Goal: Task Accomplishment & Management: Complete application form

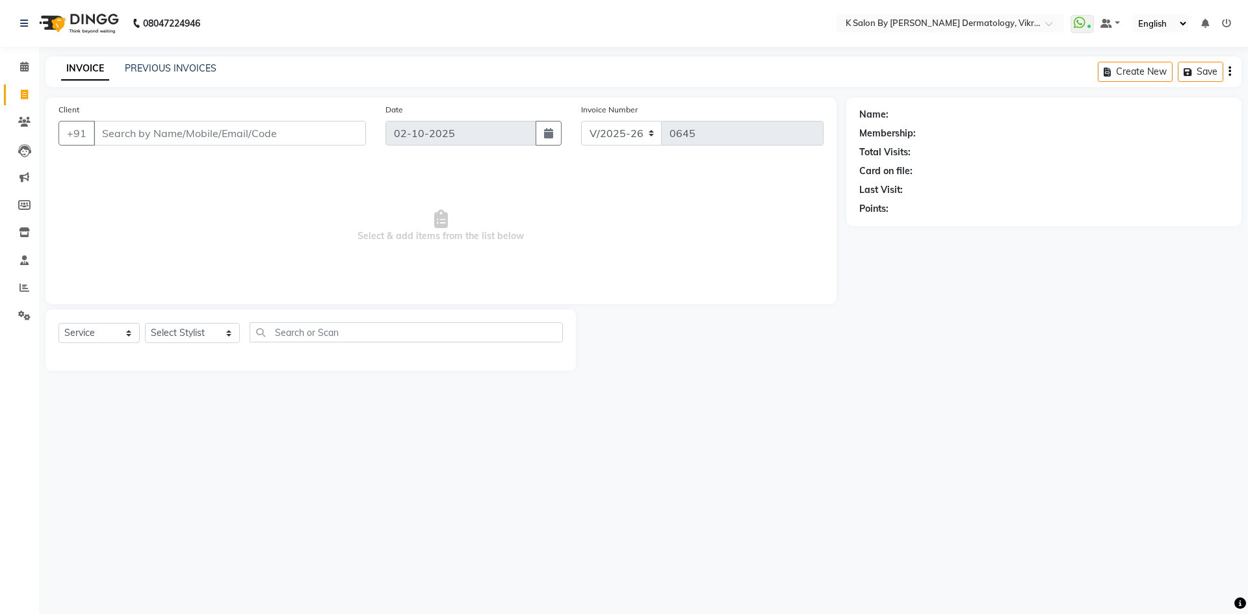
select select "6798"
select select "service"
click at [24, 68] on icon at bounding box center [24, 67] width 8 height 10
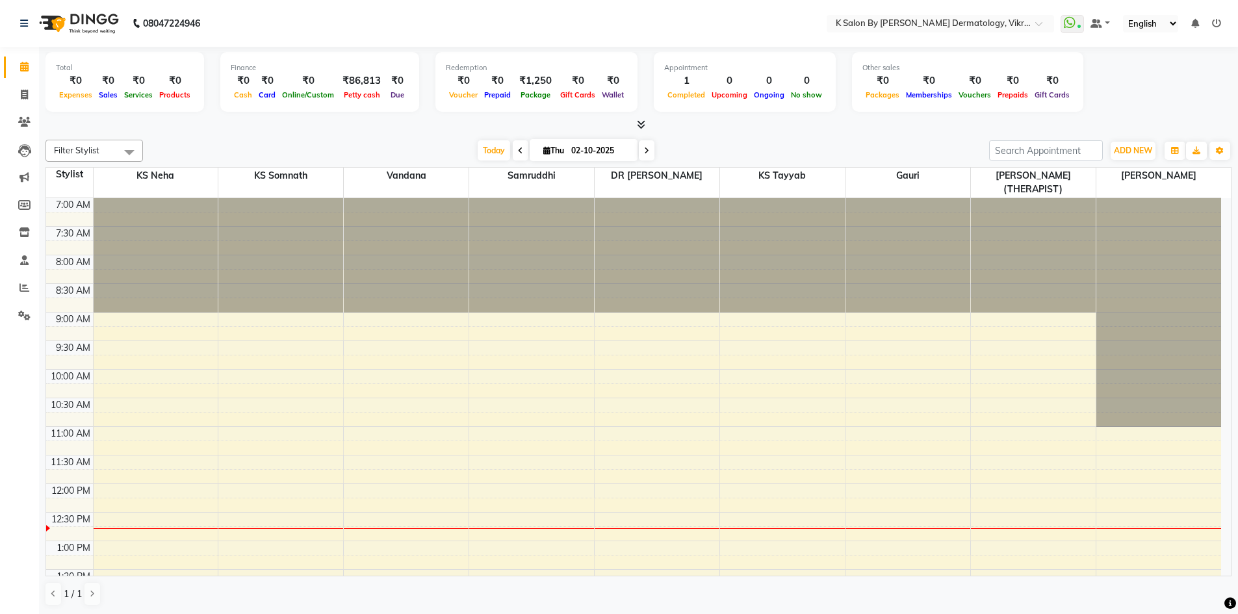
click at [543, 151] on icon at bounding box center [546, 150] width 7 height 8
select select "10"
select select "2025"
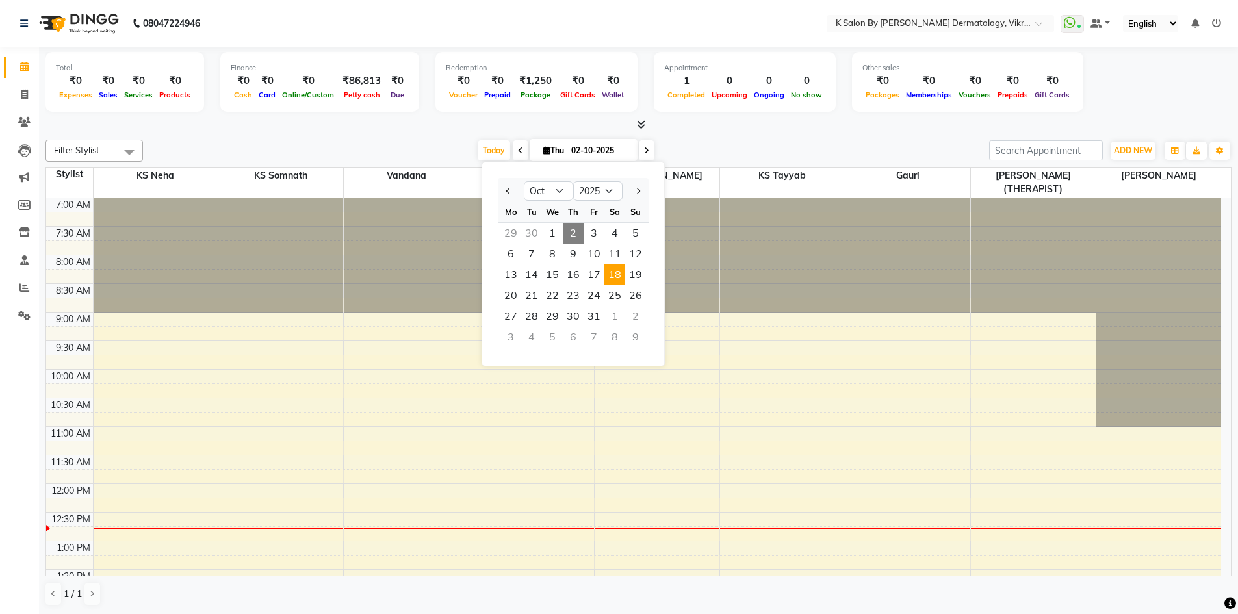
click at [615, 277] on span "18" at bounding box center [614, 274] width 21 height 21
type input "[DATE]"
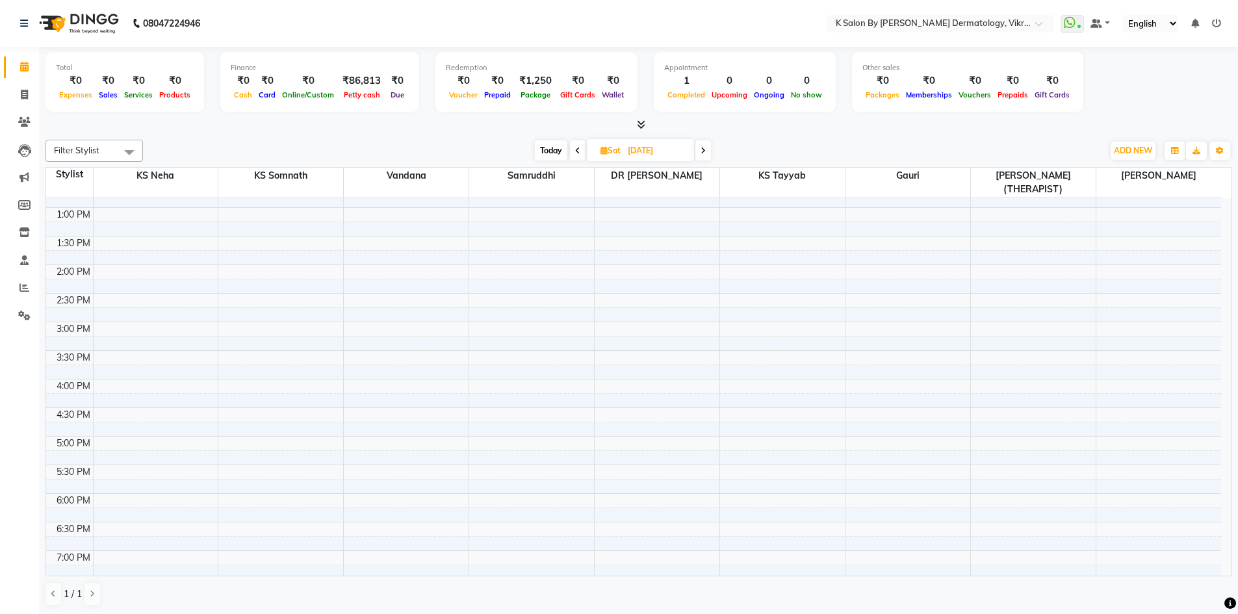
scroll to position [130, 0]
click at [770, 209] on div "10:00 AM 10:30 AM 11:00 AM 11:30 AM 12:00 PM 12:30 PM 1:00 PM 1:30 PM 2:00 PM 2…" at bounding box center [633, 411] width 1175 height 686
select select "58543"
select select "tentative"
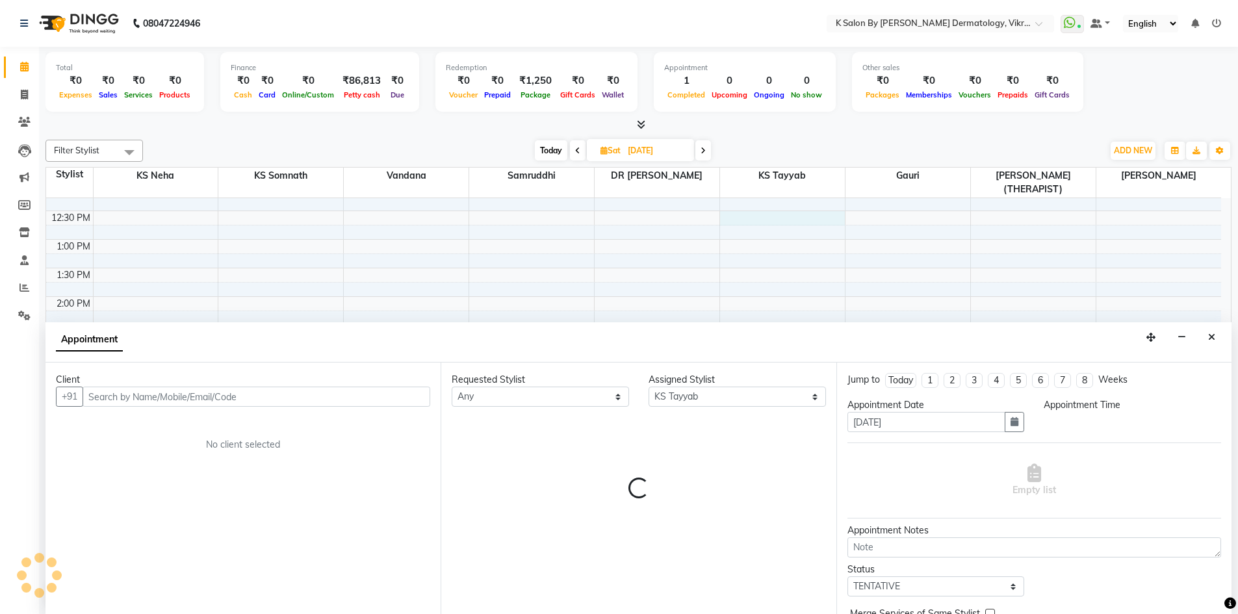
scroll to position [1, 0]
select select "750"
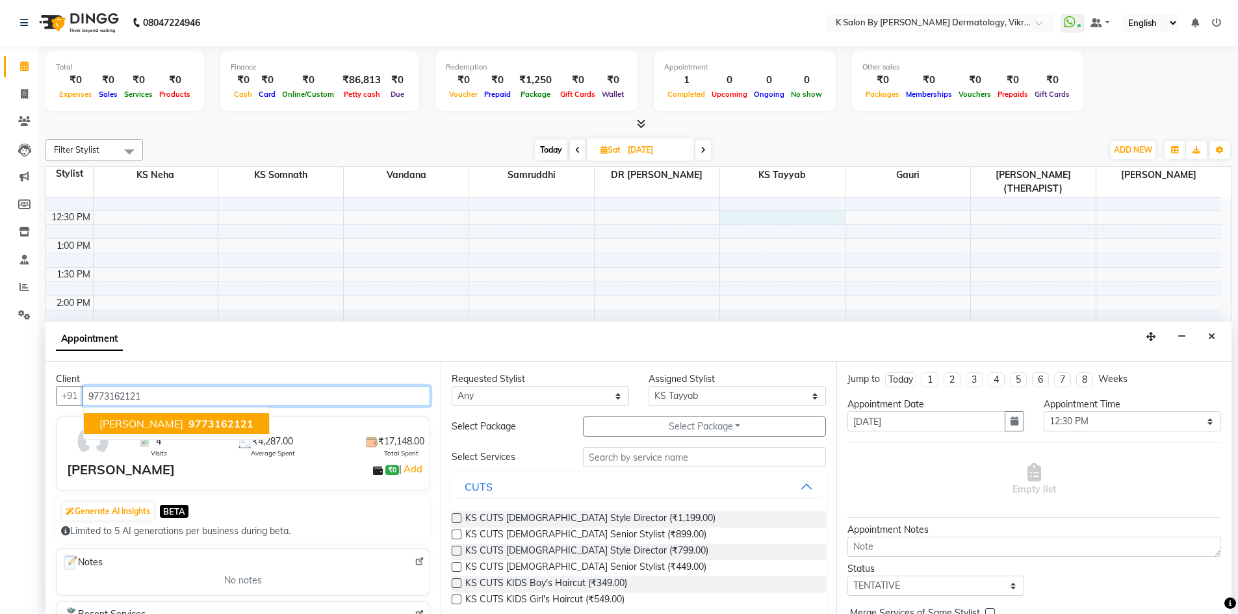
click at [188, 429] on span "9773162121" at bounding box center [220, 423] width 65 height 13
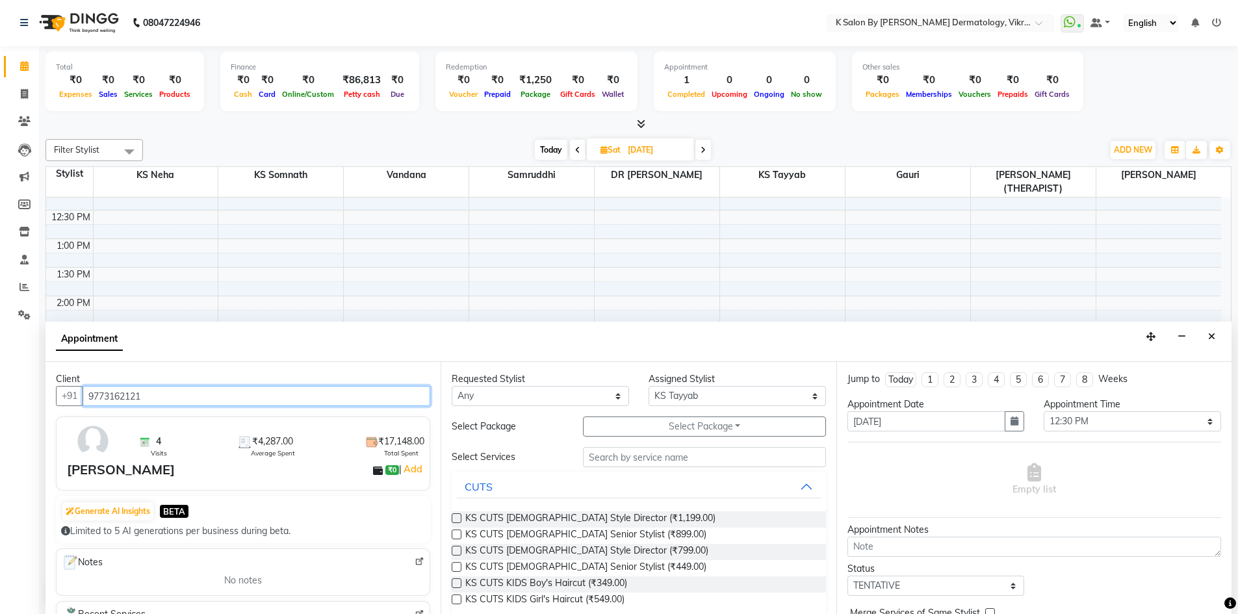
type input "9773162121"
click at [632, 458] on input "text" at bounding box center [704, 457] width 243 height 20
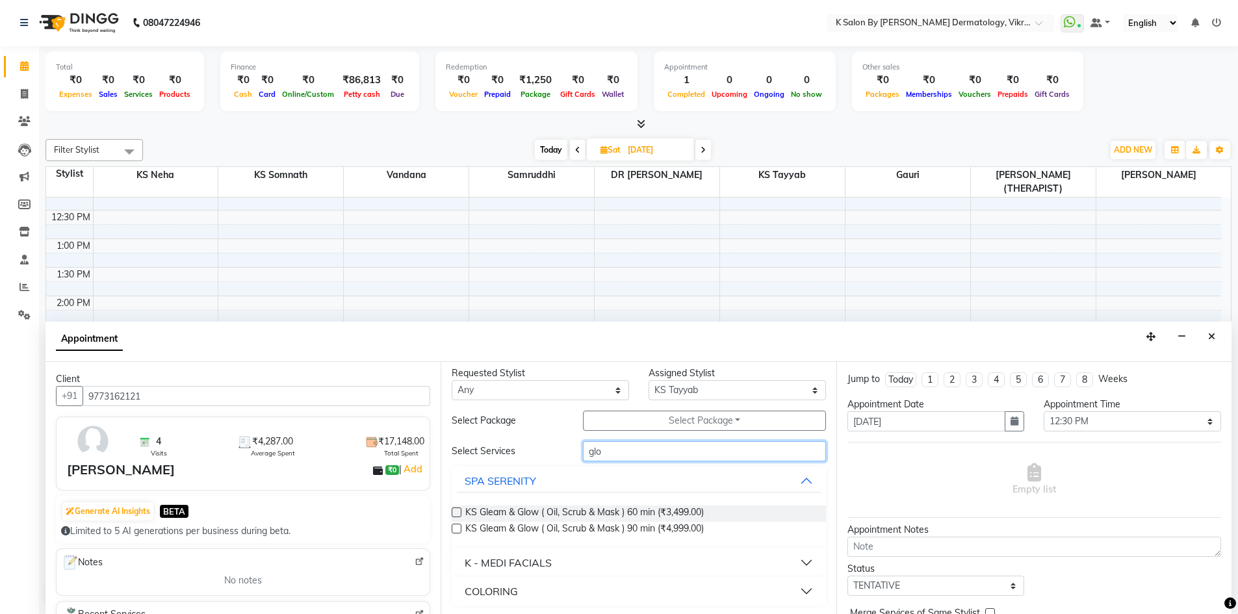
scroll to position [8, 0]
type input "glo"
click at [793, 587] on button "COLORING" at bounding box center [638, 589] width 363 height 23
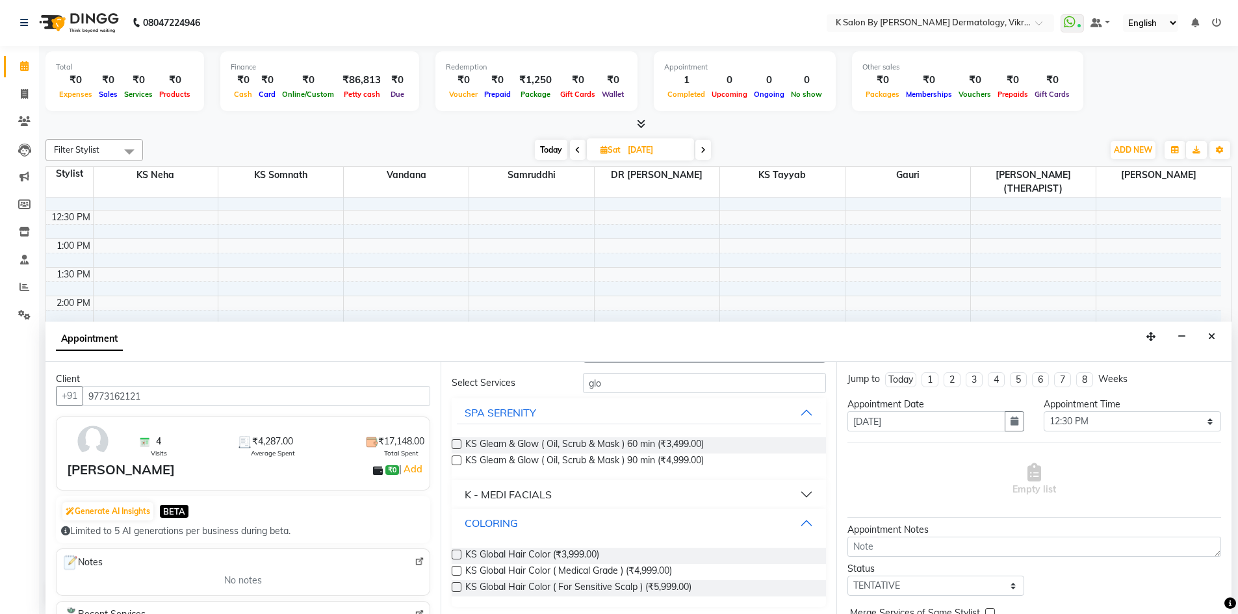
scroll to position [77, 0]
click at [456, 565] on label at bounding box center [457, 568] width 10 height 10
click at [456, 565] on input "checkbox" at bounding box center [456, 569] width 8 height 8
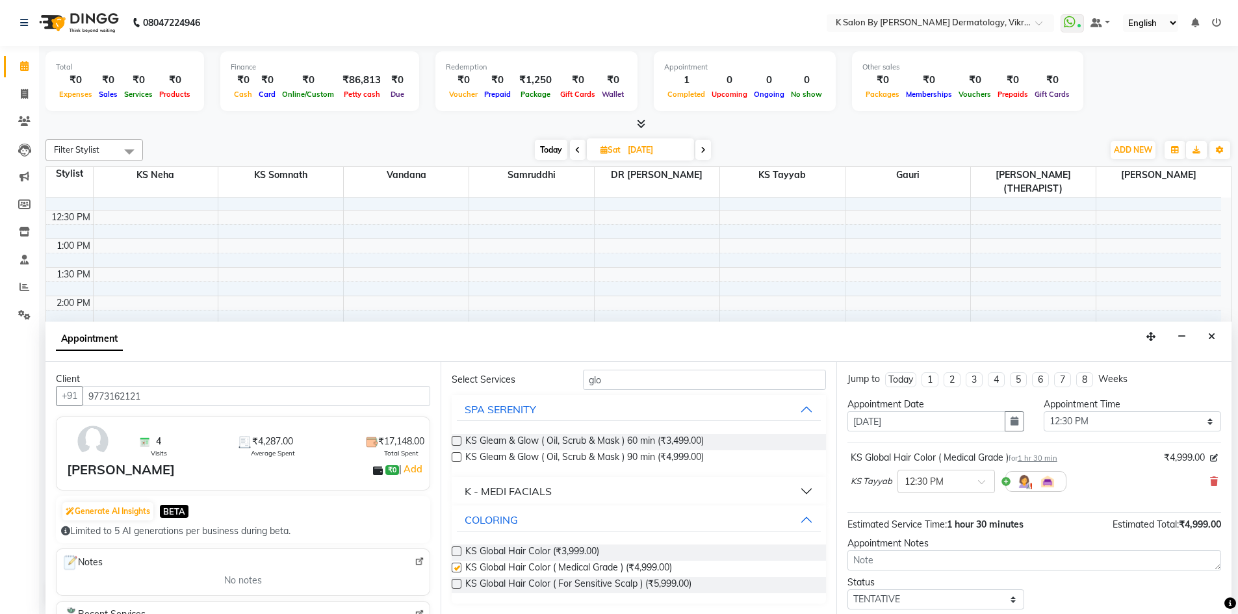
checkbox input "false"
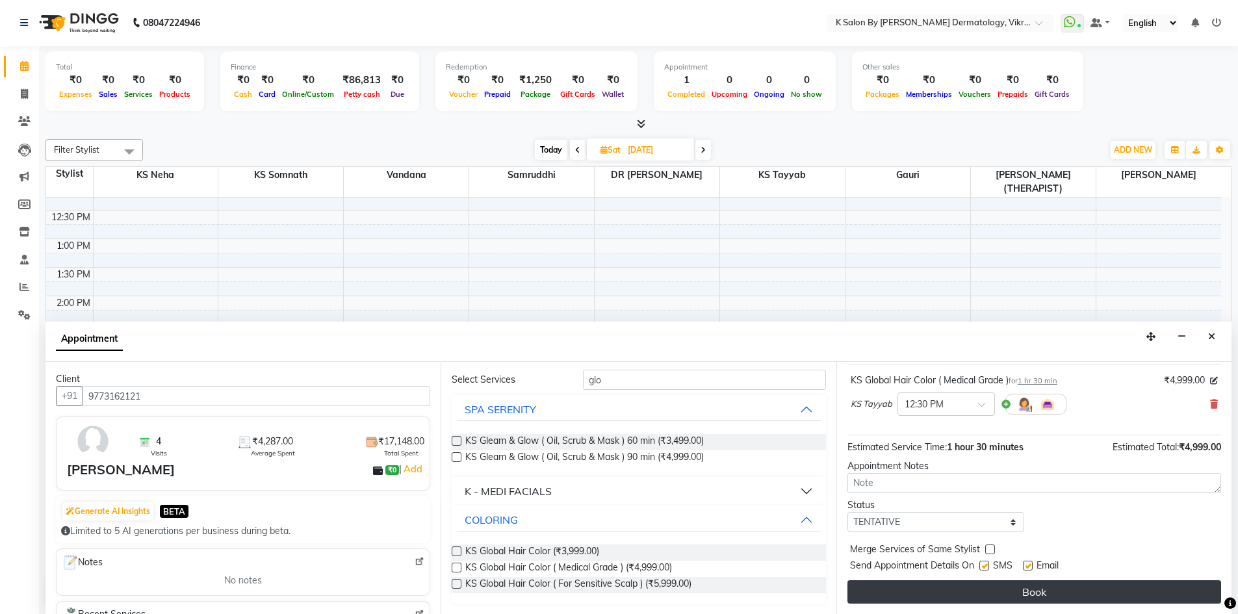
click at [1046, 593] on button "Book" at bounding box center [1034, 591] width 374 height 23
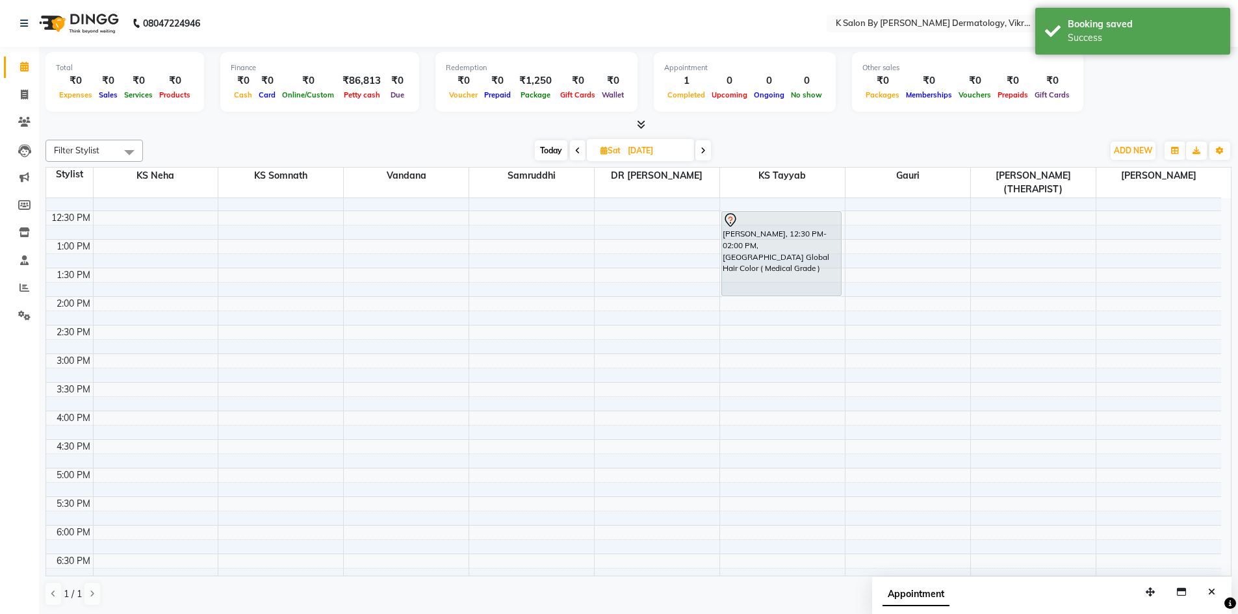
scroll to position [0, 0]
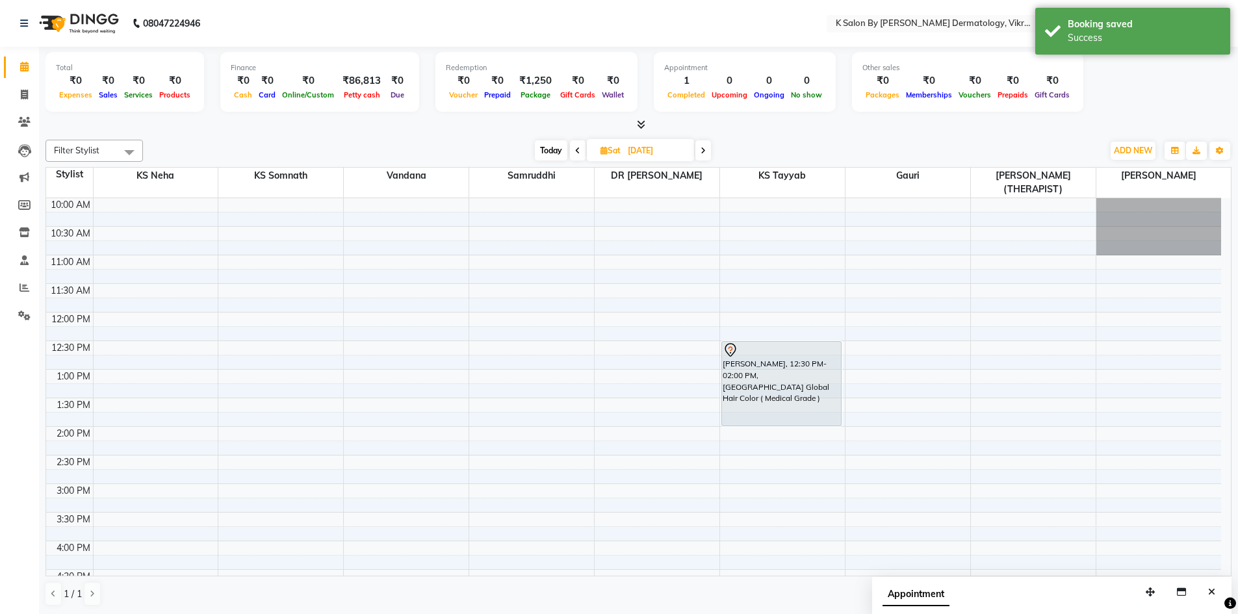
click at [600, 151] on icon at bounding box center [603, 150] width 7 height 8
select select "10"
select select "2025"
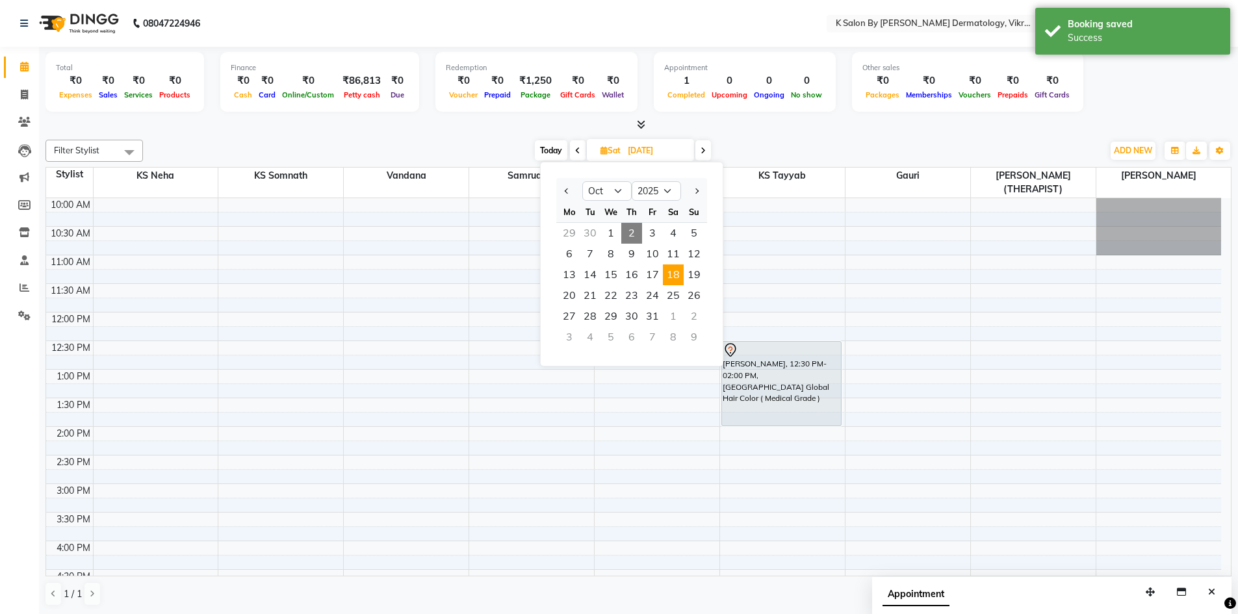
click at [629, 228] on span "2" at bounding box center [631, 233] width 21 height 21
type input "02-10-2025"
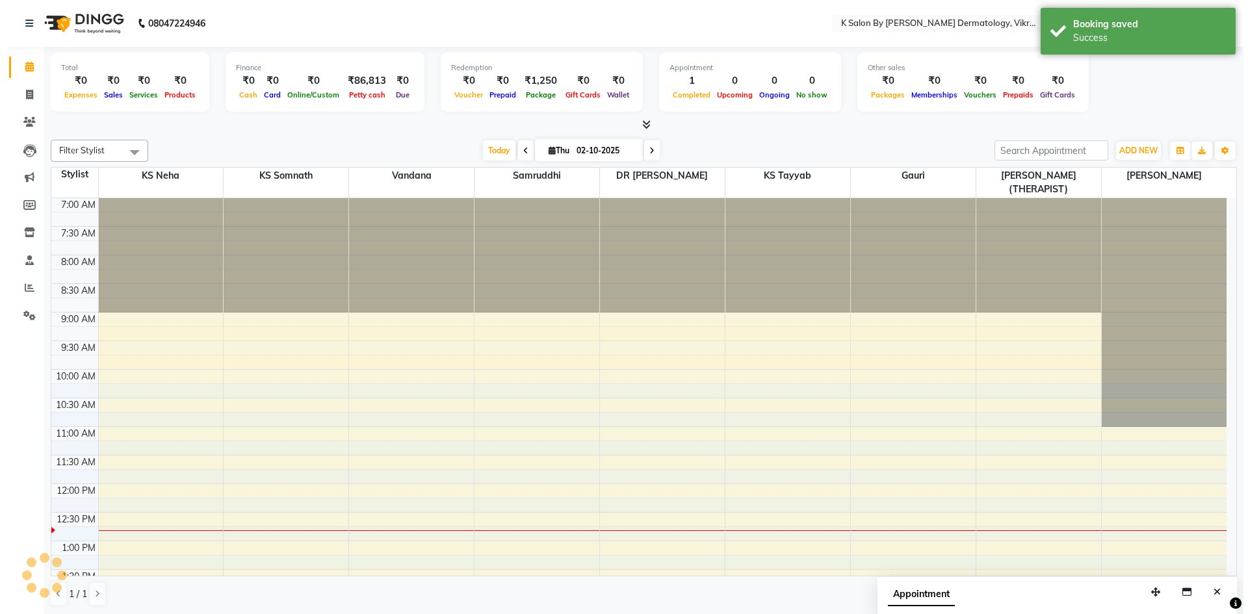
scroll to position [287, 0]
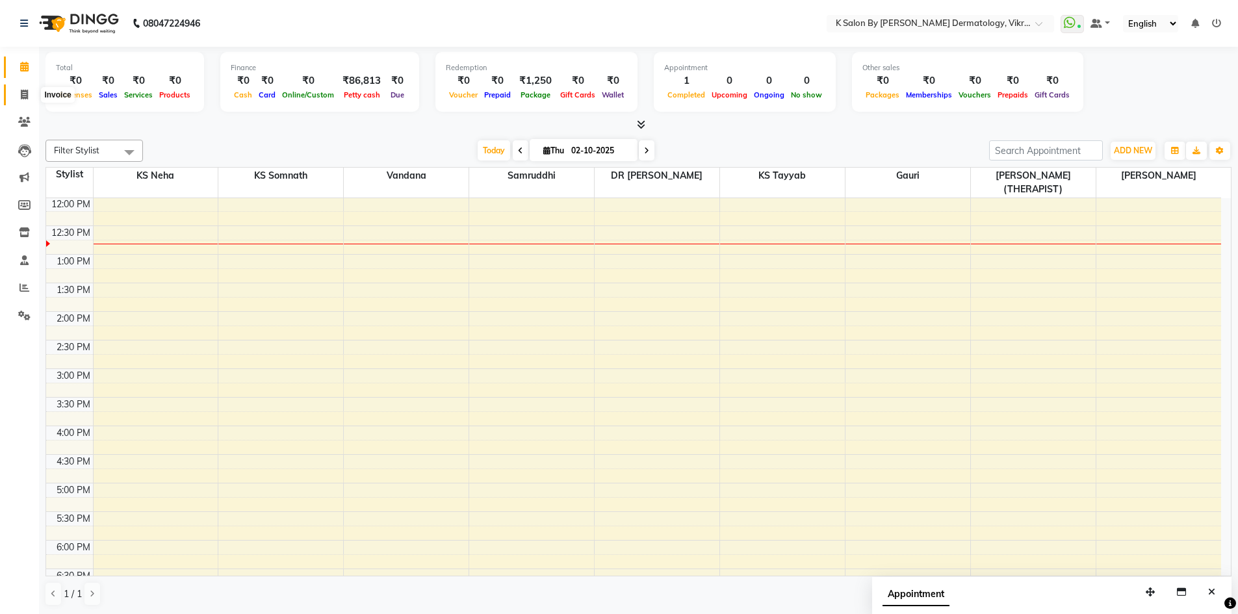
click at [24, 95] on icon at bounding box center [24, 95] width 7 height 10
select select "6798"
select select "service"
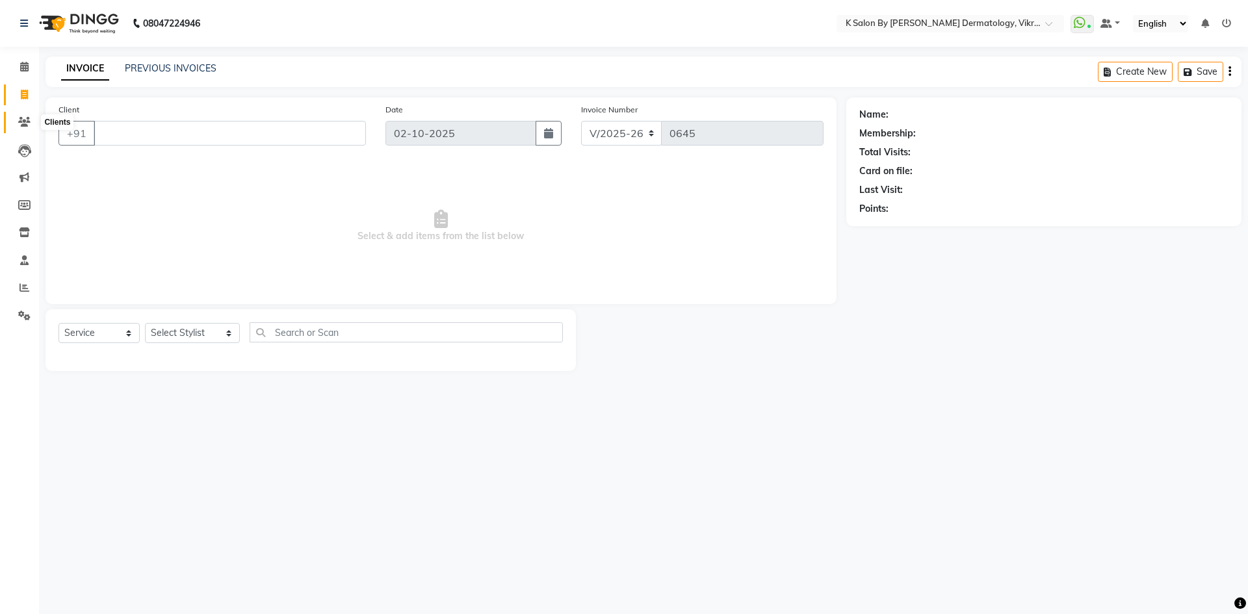
click at [25, 118] on icon at bounding box center [24, 122] width 12 height 10
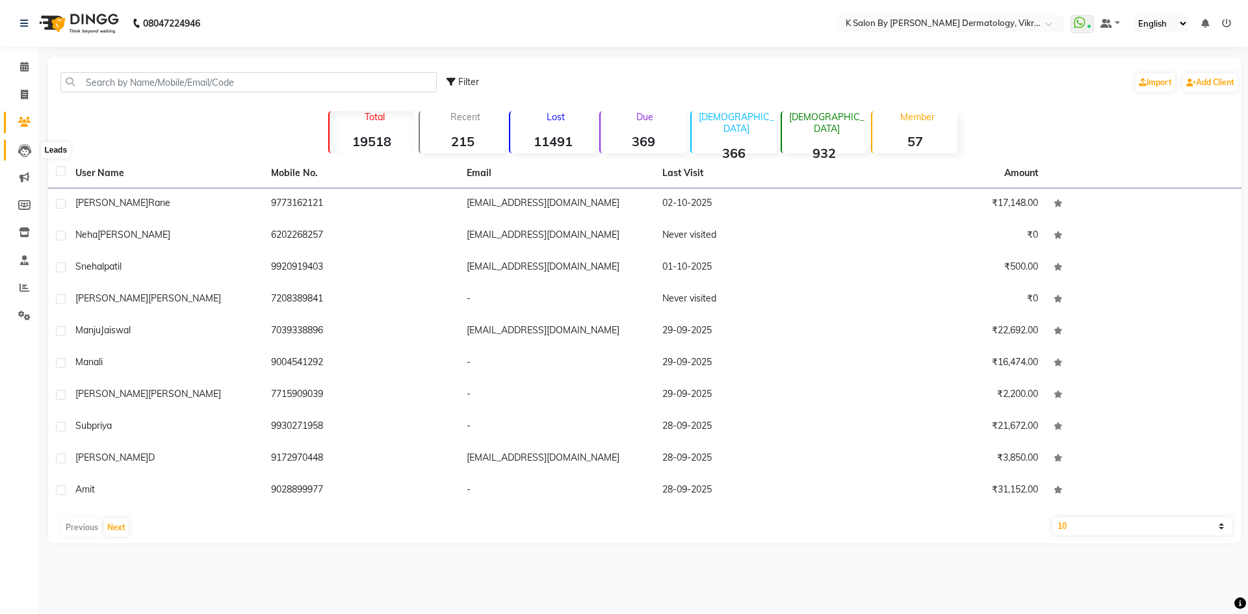
click at [23, 152] on icon at bounding box center [24, 150] width 13 height 13
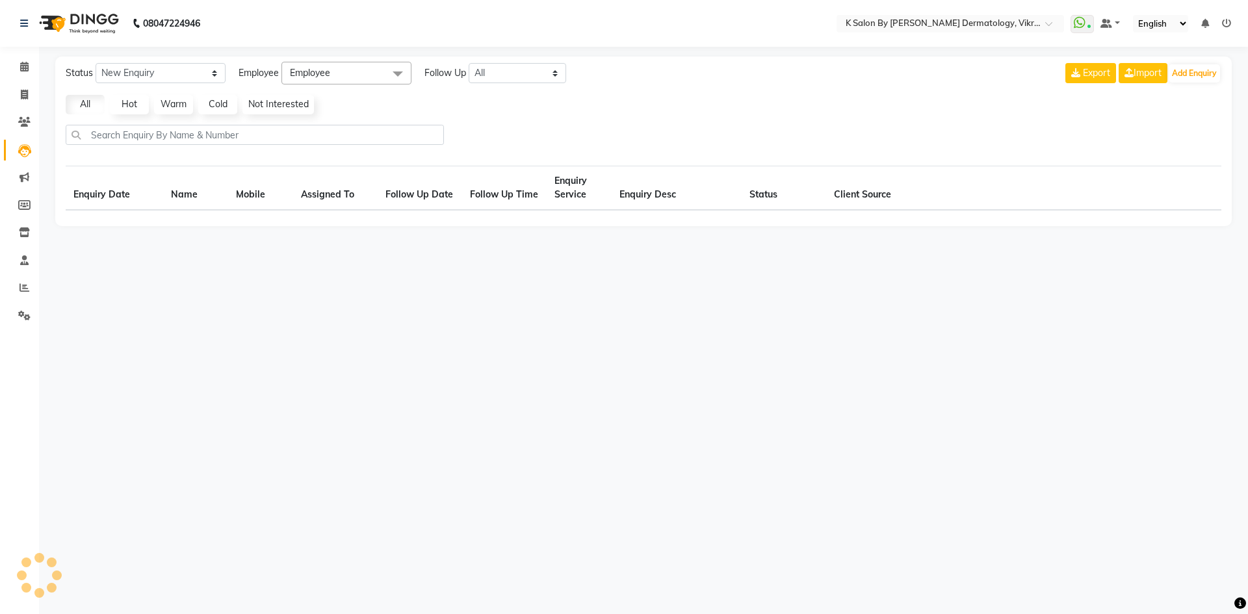
select select "10"
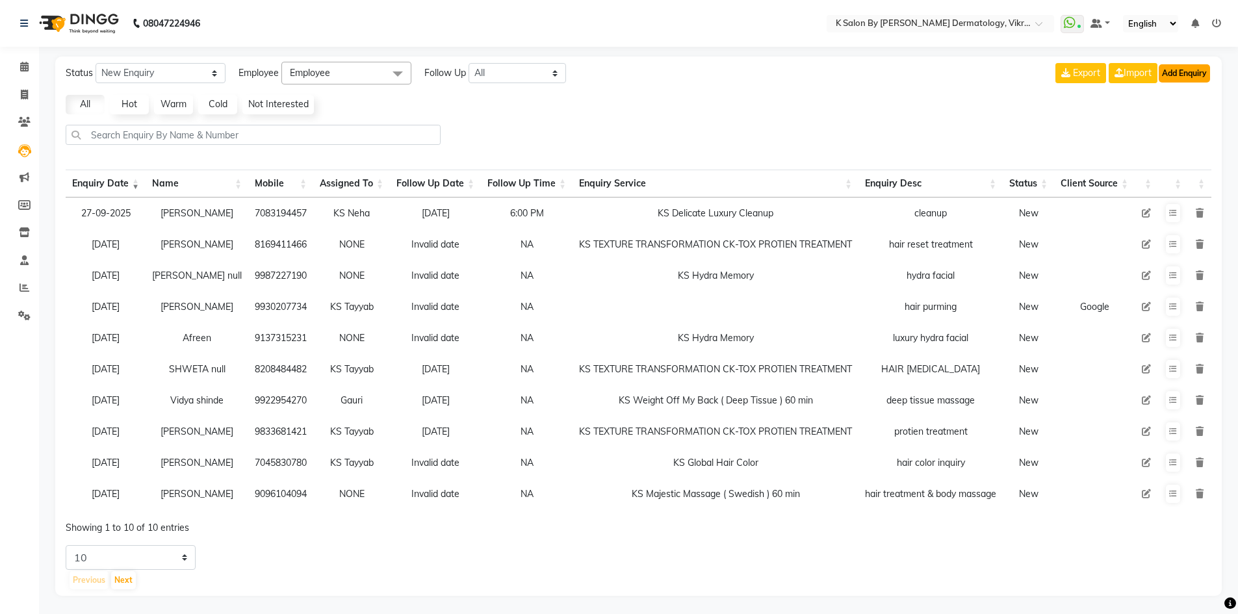
click at [1173, 68] on button "Add Enquiry" at bounding box center [1184, 73] width 51 height 18
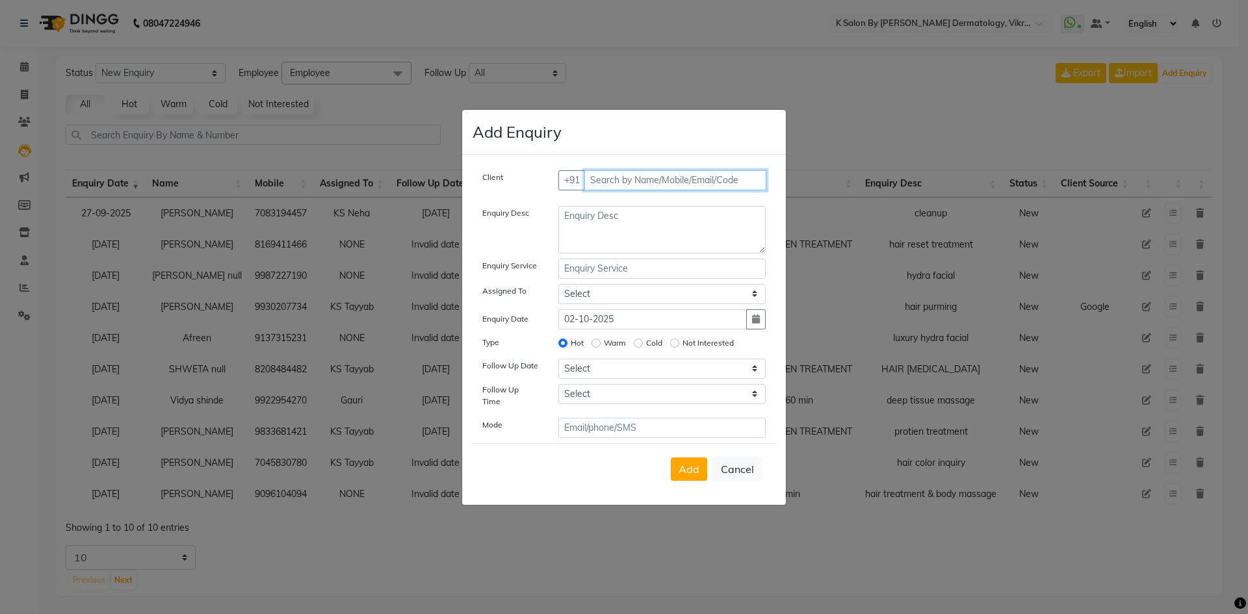
click at [640, 183] on input "text" at bounding box center [675, 180] width 183 height 20
type input "9969018256"
click at [729, 186] on span "Add Client" at bounding box center [739, 180] width 44 height 12
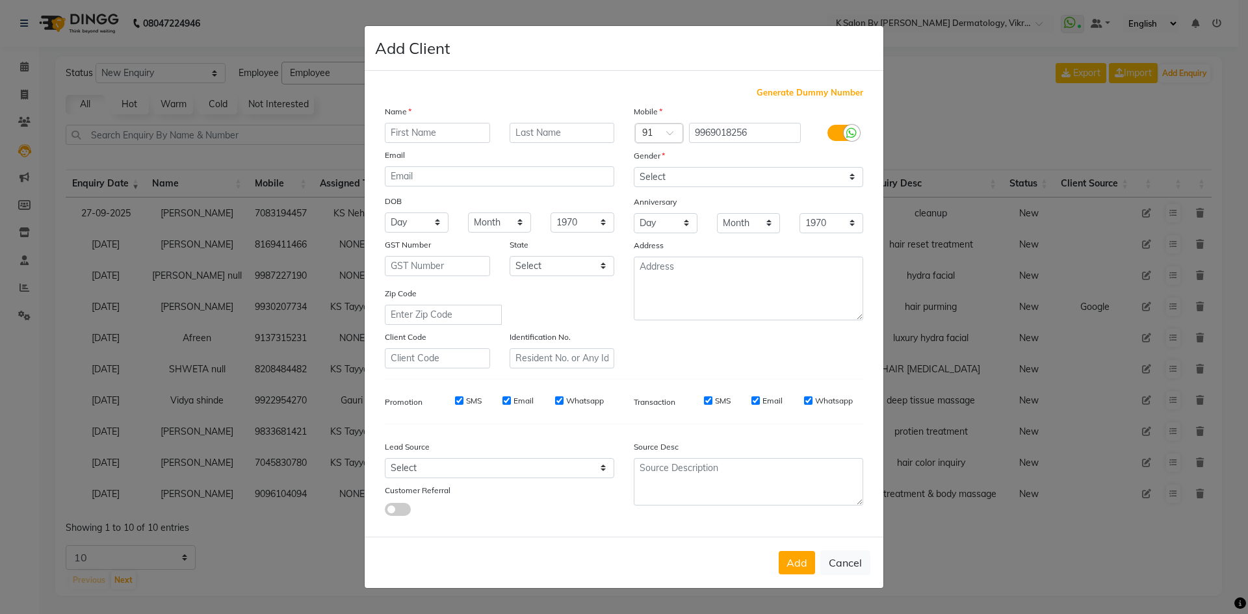
click at [409, 134] on input "text" at bounding box center [437, 133] width 105 height 20
click at [399, 135] on input "text" at bounding box center [437, 133] width 105 height 20
type input "suvana"
click at [532, 134] on input "text" at bounding box center [561, 133] width 105 height 20
type input "[PERSON_NAME]"
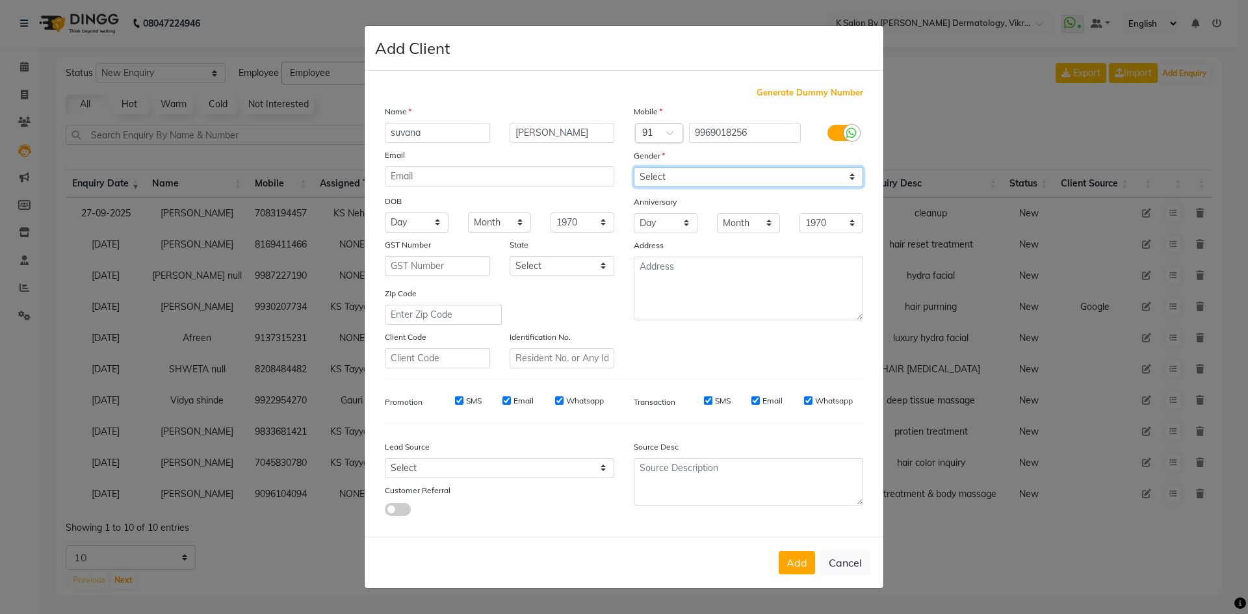
click at [851, 176] on select "Select [DEMOGRAPHIC_DATA] [DEMOGRAPHIC_DATA] Other Prefer Not To Say" at bounding box center [748, 177] width 229 height 20
select select "[DEMOGRAPHIC_DATA]"
click at [634, 167] on select "Select [DEMOGRAPHIC_DATA] [DEMOGRAPHIC_DATA] Other Prefer Not To Say" at bounding box center [748, 177] width 229 height 20
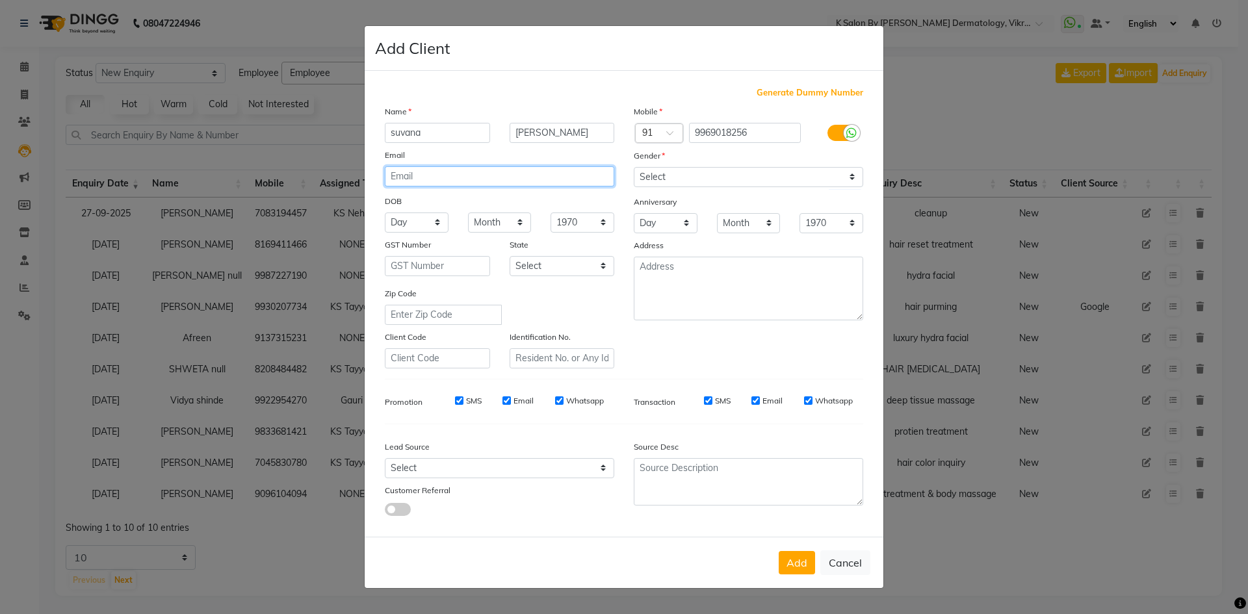
click at [468, 175] on input "email" at bounding box center [499, 176] width 229 height 20
type input "[EMAIL_ADDRESS][DOMAIN_NAME]"
click at [433, 221] on select "Day 01 02 03 04 05 06 07 08 09 10 11 12 13 14 15 16 17 18 19 20 21 22 23 24 25 …" at bounding box center [417, 222] width 64 height 20
select select "16"
click at [385, 212] on select "Day 01 02 03 04 05 06 07 08 09 10 11 12 13 14 15 16 17 18 19 20 21 22 23 24 25 …" at bounding box center [417, 222] width 64 height 20
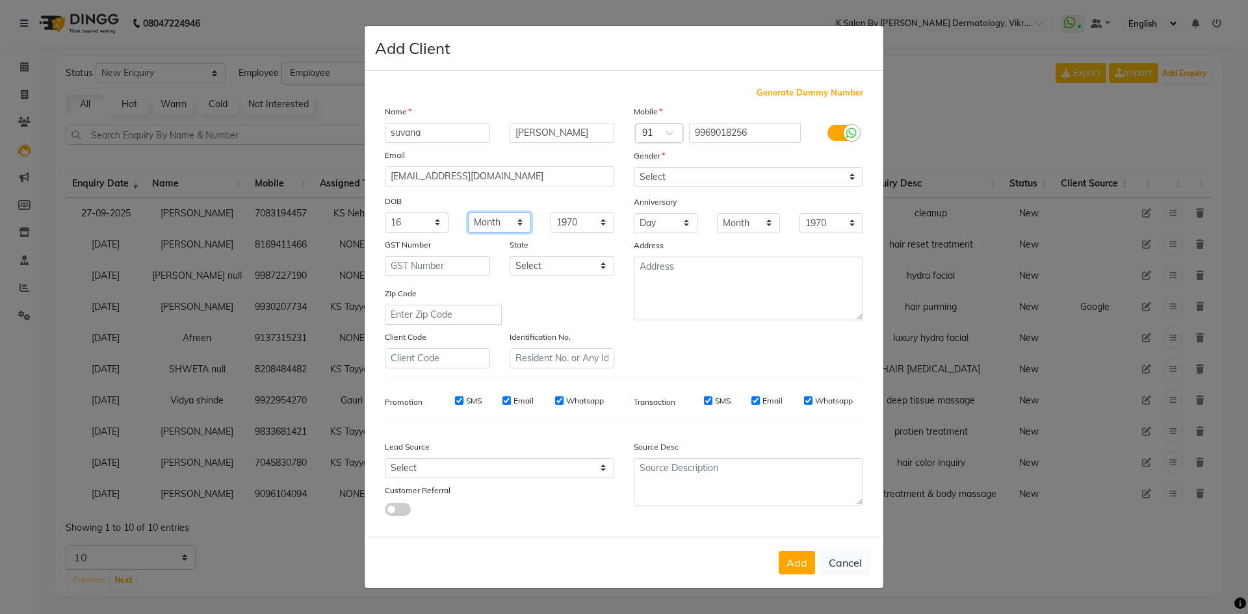
click at [519, 224] on select "Month January February March April May June July August September October Novem…" at bounding box center [500, 222] width 64 height 20
select select "05"
click at [468, 212] on select "Month January February March April May June July August September October Novem…" at bounding box center [500, 222] width 64 height 20
click at [603, 226] on select "1940 1941 1942 1943 1944 1945 1946 1947 1948 1949 1950 1951 1952 1953 1954 1955…" at bounding box center [582, 222] width 64 height 20
select select "1972"
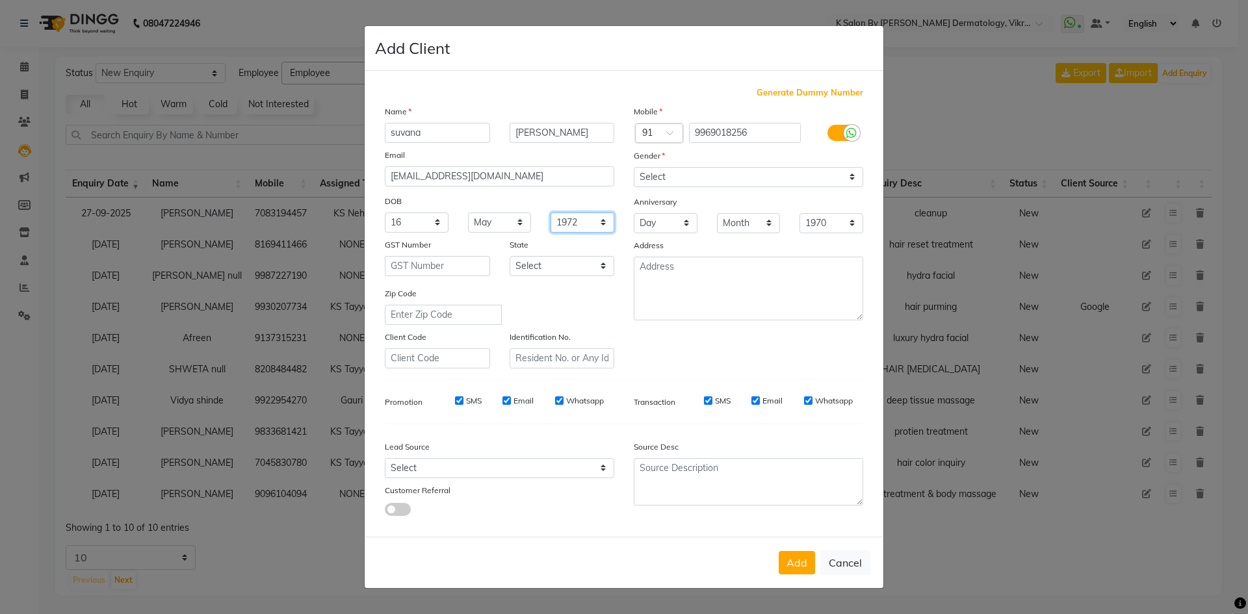
click at [550, 212] on select "1940 1941 1942 1943 1944 1945 1946 1947 1948 1949 1950 1951 1952 1953 1954 1955…" at bounding box center [582, 222] width 64 height 20
click at [695, 274] on textarea at bounding box center [748, 289] width 229 height 64
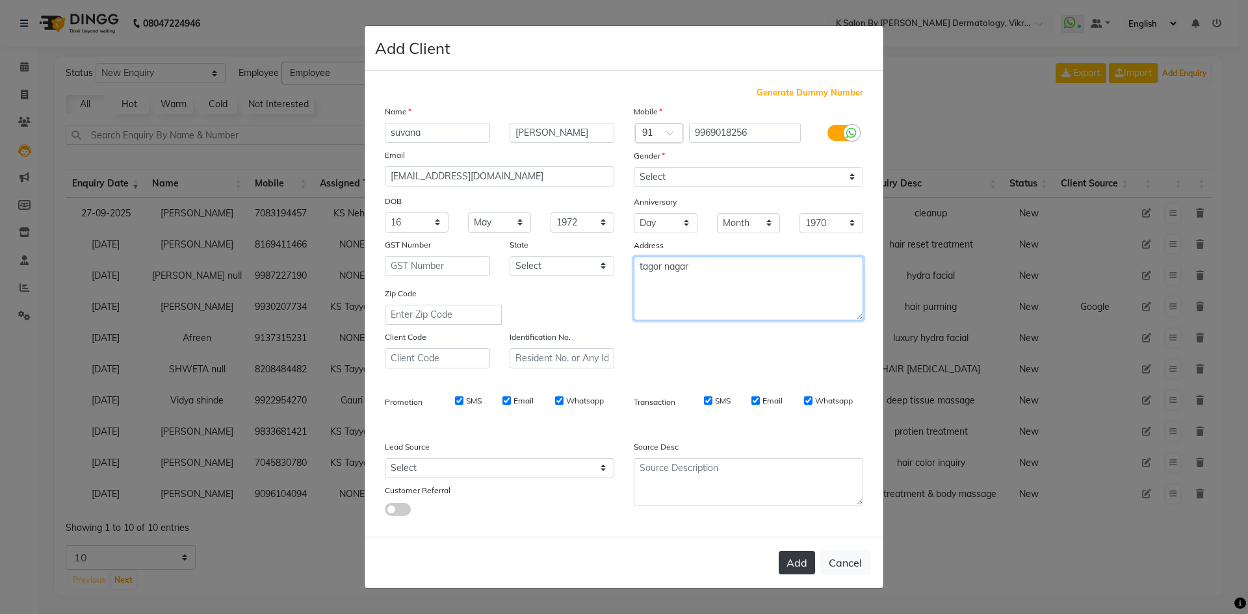
type textarea "tagor nagar"
click at [791, 566] on button "Add" at bounding box center [796, 562] width 36 height 23
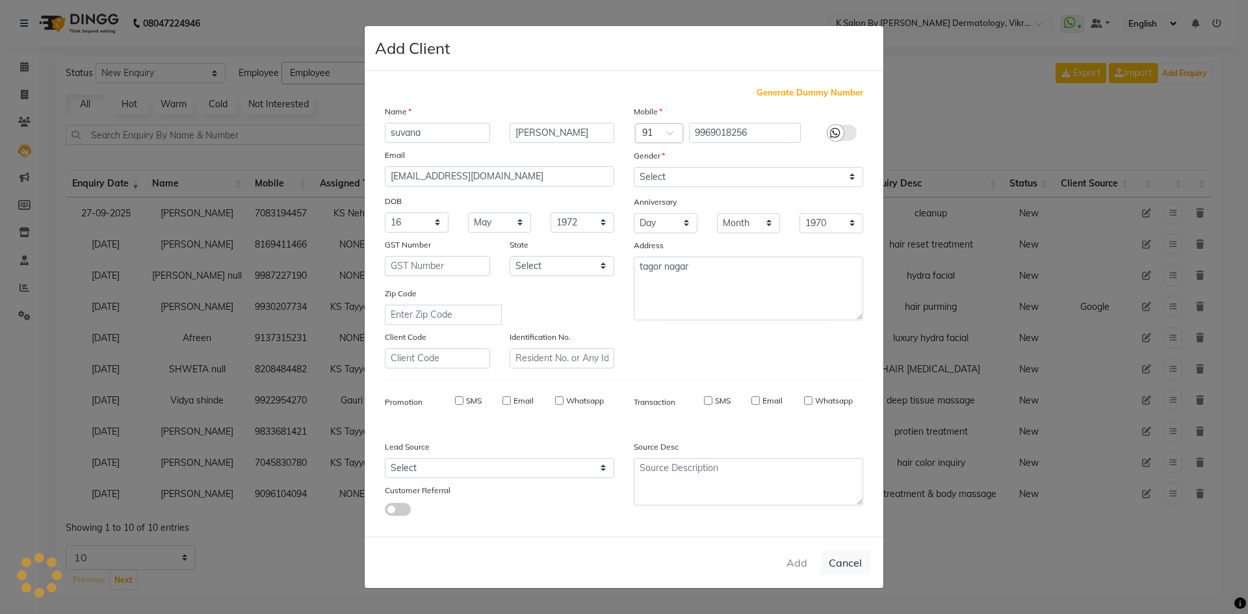
select select
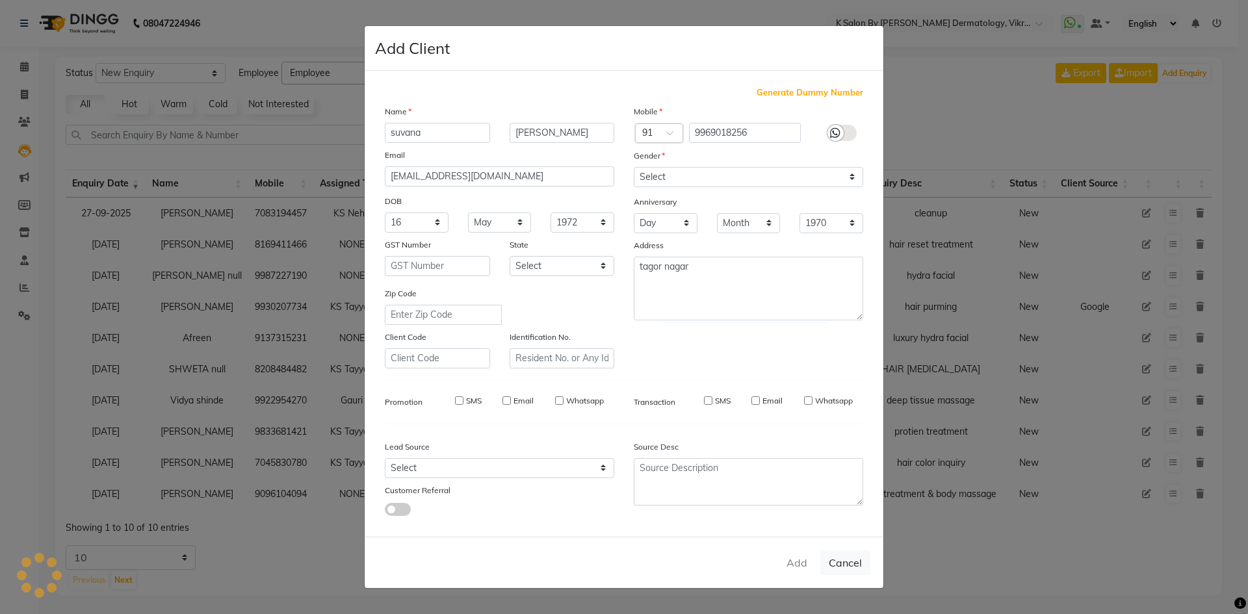
select select
checkbox input "false"
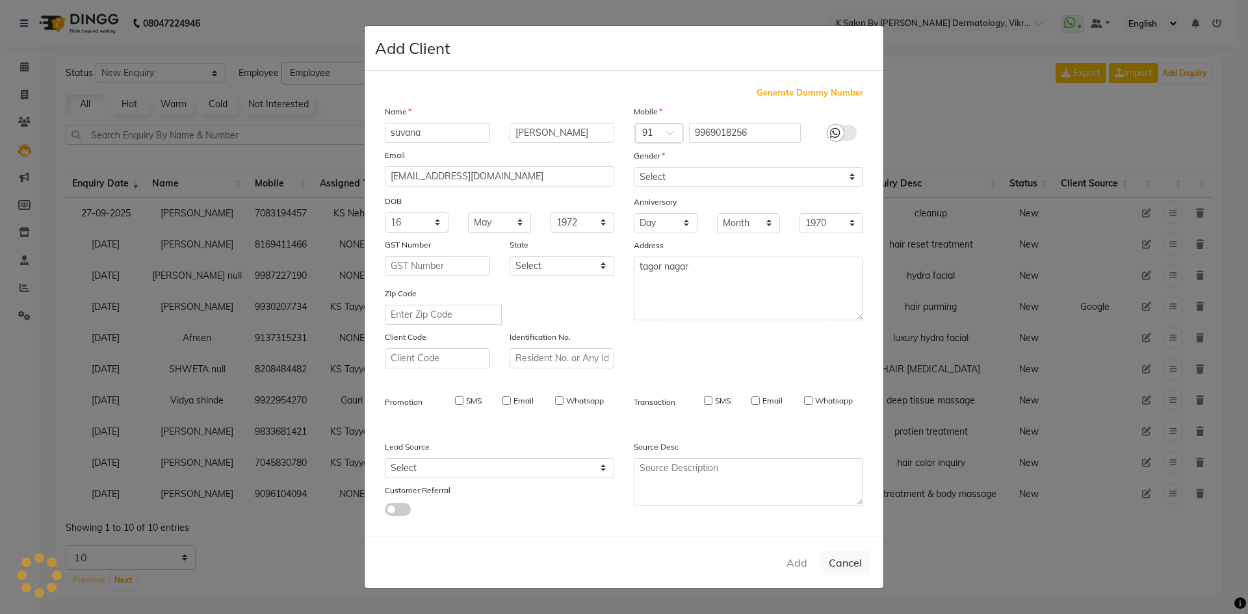
checkbox input "false"
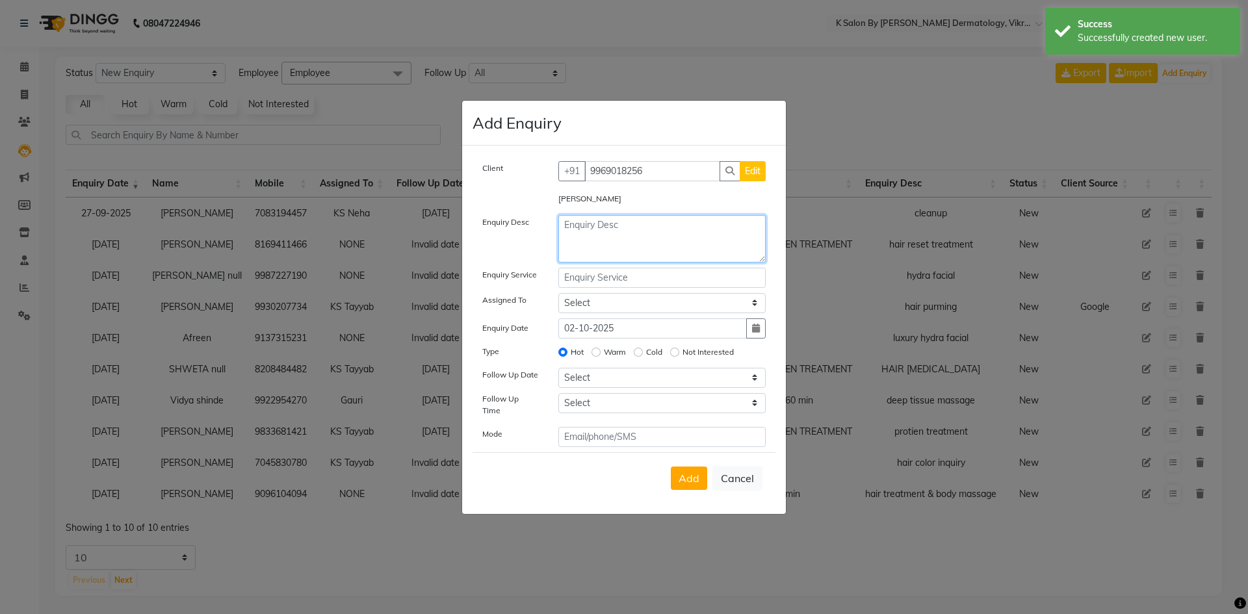
click at [593, 231] on textarea at bounding box center [662, 238] width 208 height 47
type textarea "faicaL"
click at [620, 277] on input "text" at bounding box center [662, 278] width 208 height 20
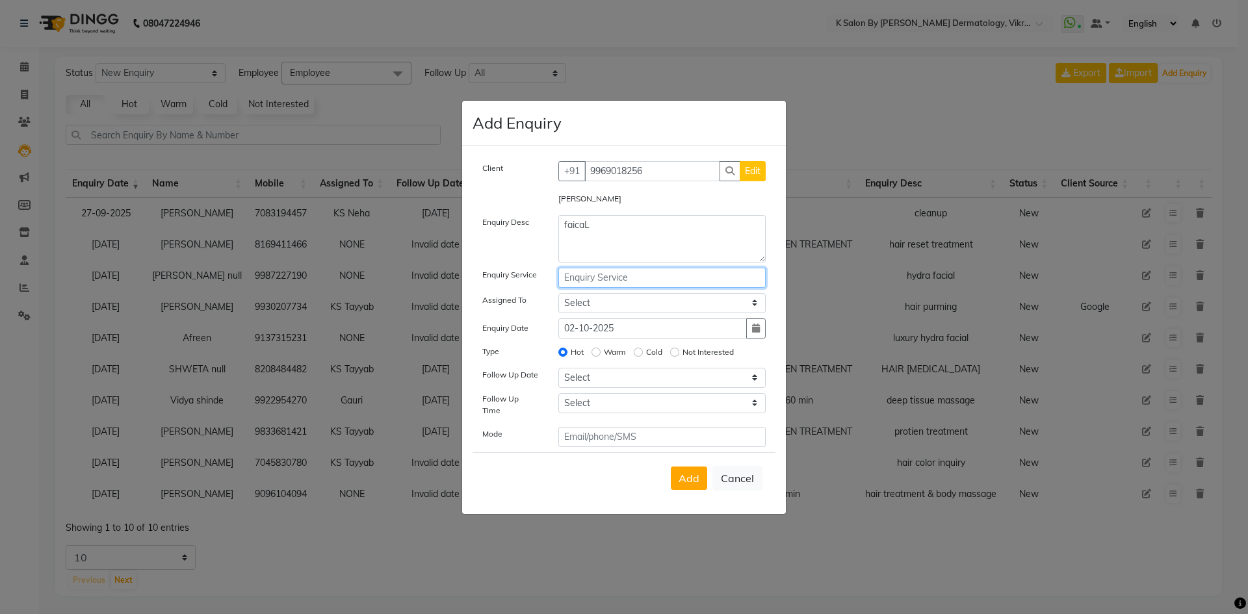
click at [615, 280] on input "text" at bounding box center [662, 278] width 208 height 20
click at [597, 285] on input "text" at bounding box center [662, 278] width 208 height 20
click at [598, 301] on button "KS VITA + Premium" at bounding box center [619, 305] width 121 height 21
type input "KS VITA + Premium"
click at [756, 306] on select "Select DR [PERSON_NAME] KS Neha KS Somnath KS Tayyab k suraj Manager [PERSON_NA…" at bounding box center [662, 303] width 208 height 20
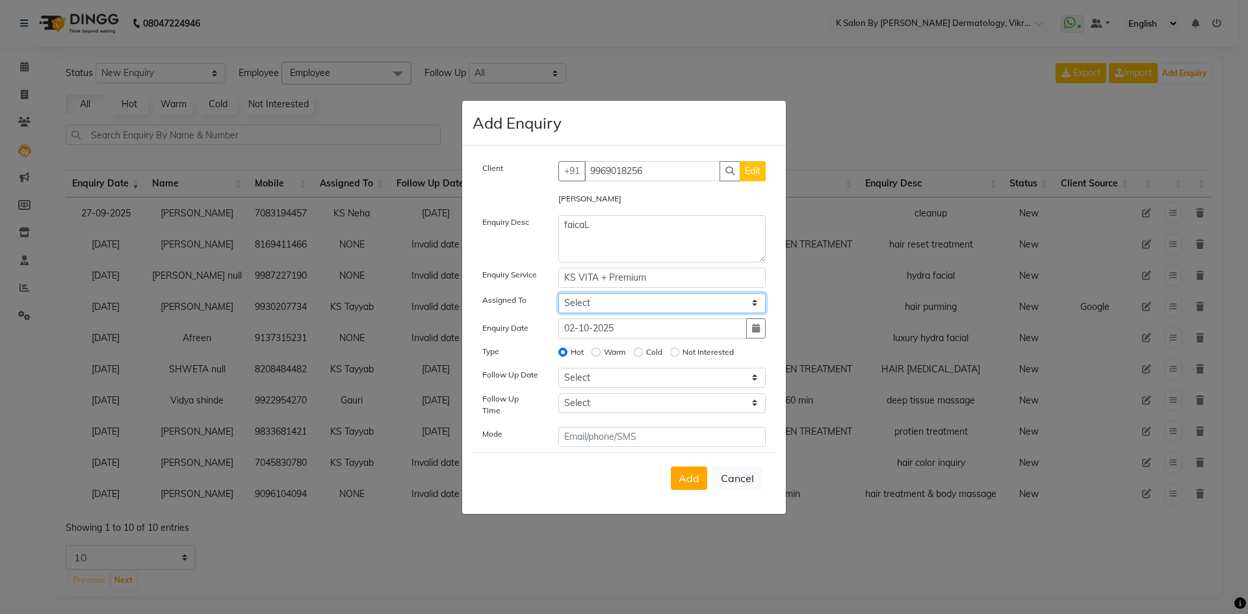
select select "55322"
click at [558, 297] on select "Select DR [PERSON_NAME] KS Neha KS Somnath KS Tayyab k suraj Manager [PERSON_NA…" at bounding box center [662, 303] width 208 height 20
click at [762, 331] on button "button" at bounding box center [755, 328] width 19 height 20
select select "10"
select select "2025"
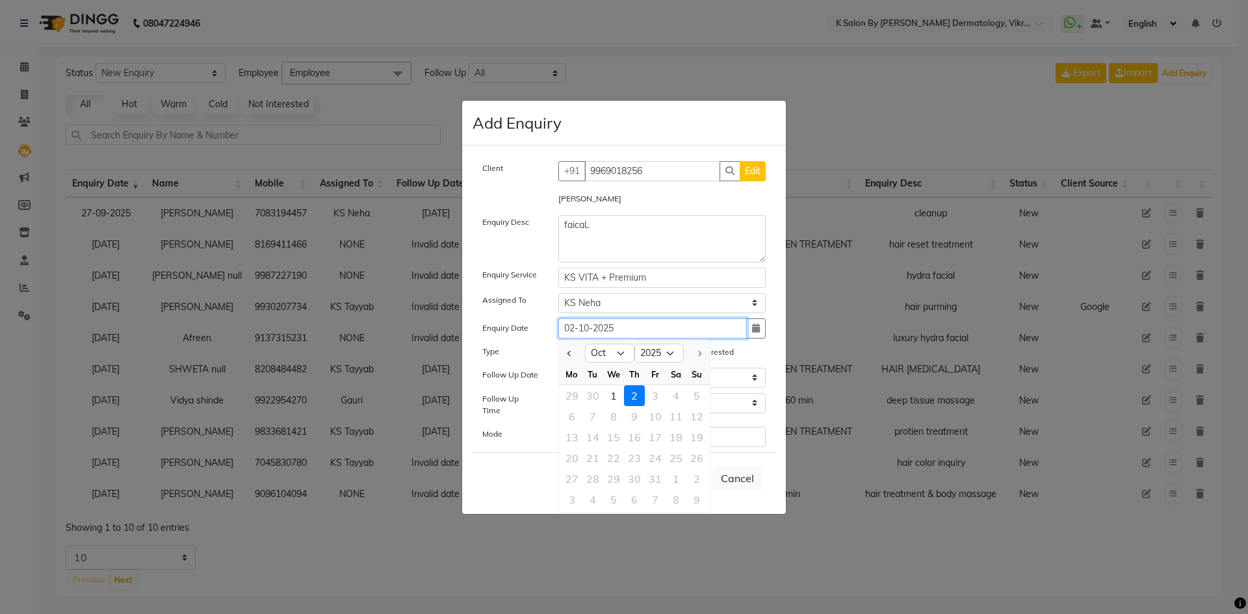
click at [684, 326] on input "02-10-2025" at bounding box center [652, 328] width 189 height 20
click at [621, 229] on textarea "faicaL" at bounding box center [662, 238] width 208 height 47
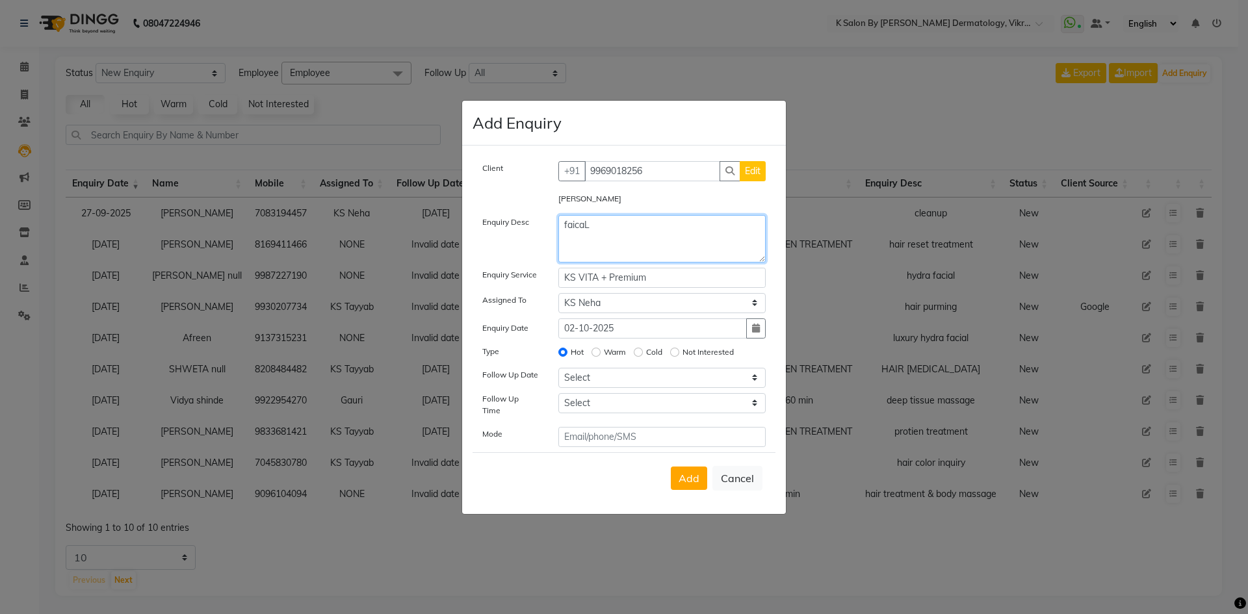
type input "02-10-2025"
click at [613, 235] on textarea "faicaL" at bounding box center [662, 238] width 208 height 47
type textarea "faicaL OFFERE"
click at [675, 355] on input "Not Interested" at bounding box center [674, 352] width 9 height 9
radio input "true"
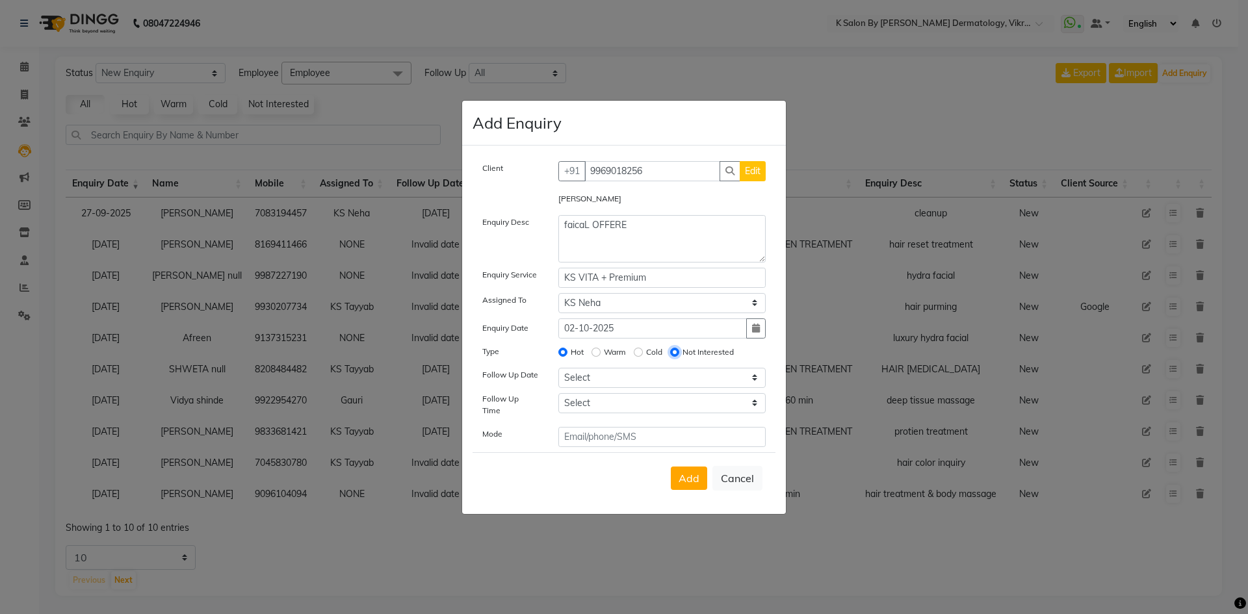
radio input "false"
click at [751, 382] on select "Select [DATE] [DATE] [DATE] ([DATE]) [DATE] ([DATE]) [DATE] ([DATE]) [DATE] ([D…" at bounding box center [662, 378] width 208 height 20
select select "[DATE]"
click at [558, 372] on select "Select [DATE] [DATE] [DATE] ([DATE]) [DATE] ([DATE]) [DATE] ([DATE]) [DATE] ([D…" at bounding box center [662, 378] width 208 height 20
click at [751, 404] on select "Select 07:00 AM 07:15 AM 07:30 AM 07:45 AM 08:00 AM 08:15 AM 08:30 AM 08:45 AM …" at bounding box center [662, 403] width 208 height 20
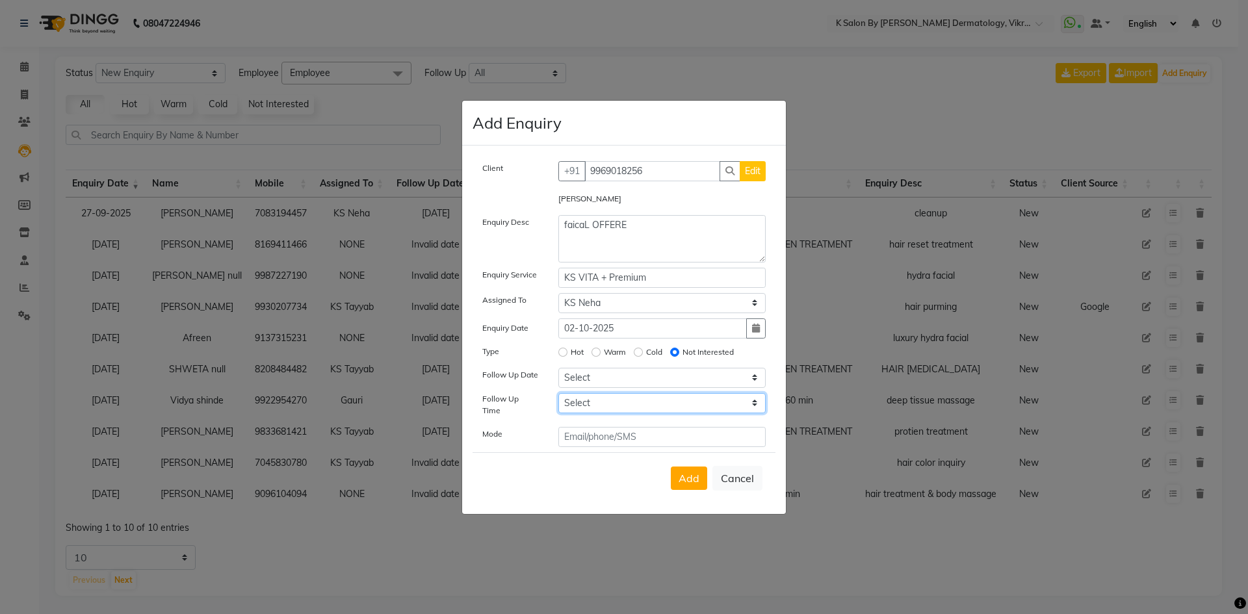
select select "915"
click at [558, 397] on select "Select 07:00 AM 07:15 AM 07:30 AM 07:45 AM 08:00 AM 08:15 AM 08:30 AM 08:45 AM …" at bounding box center [662, 403] width 208 height 20
click at [662, 439] on input "text" at bounding box center [662, 437] width 208 height 20
type input "PHONE"
click at [684, 474] on span "Add" at bounding box center [688, 478] width 21 height 13
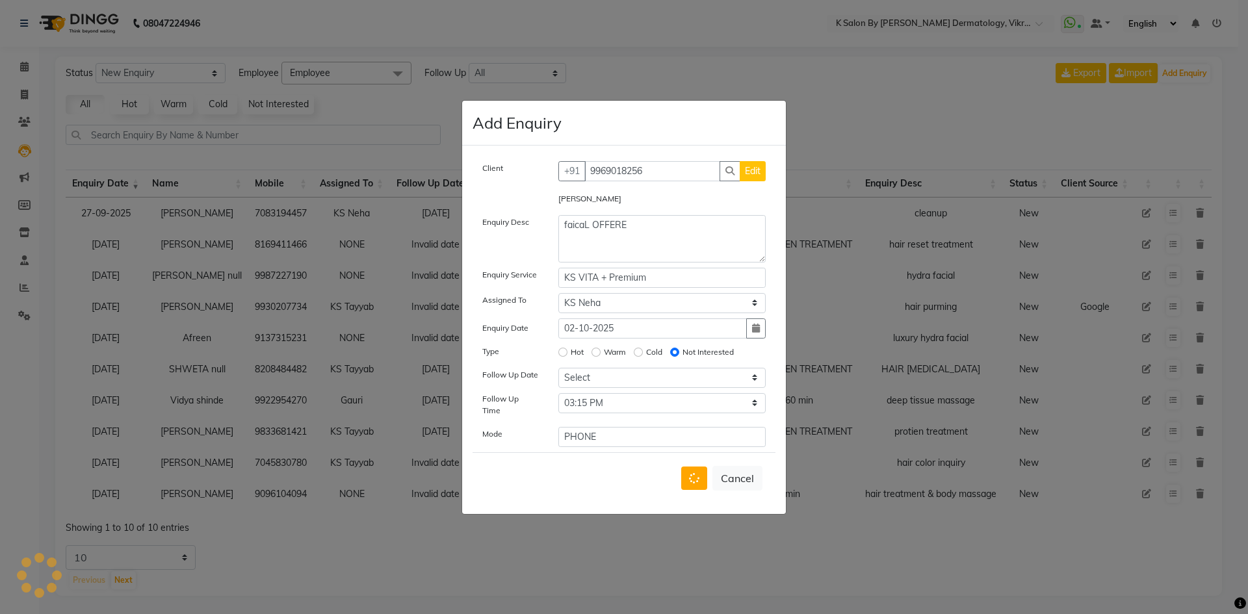
select select
radio input "false"
select select
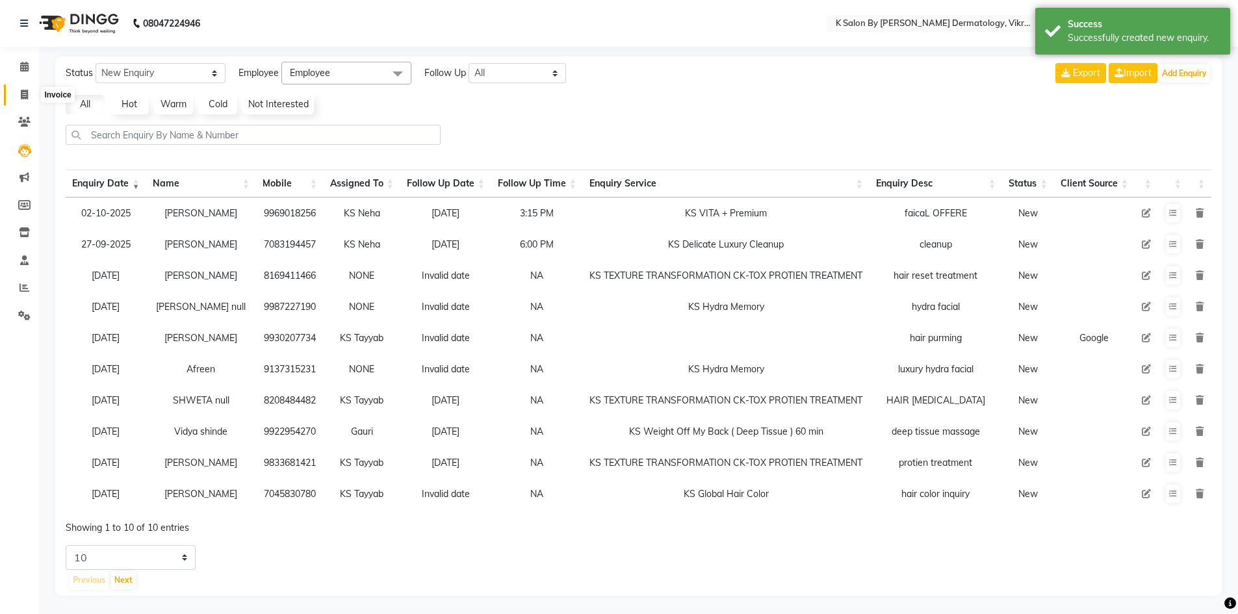
click at [29, 88] on span at bounding box center [24, 95] width 23 height 15
select select "6798"
select select "service"
